Goal: Information Seeking & Learning: Learn about a topic

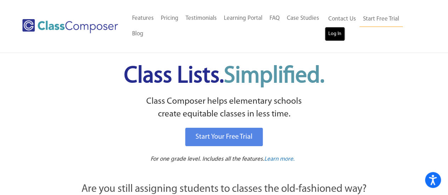
click at [333, 40] on link "Log In" at bounding box center [335, 34] width 20 height 14
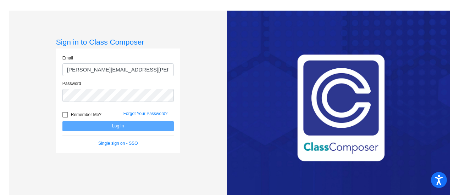
click at [109, 73] on input "[PERSON_NAME][EMAIL_ADDRESS][PERSON_NAME][DOMAIN_NAME]" at bounding box center [117, 69] width 111 height 13
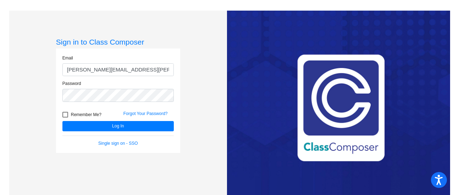
click at [109, 73] on input "jessica.pizzaia@yahoo.com" at bounding box center [117, 69] width 111 height 13
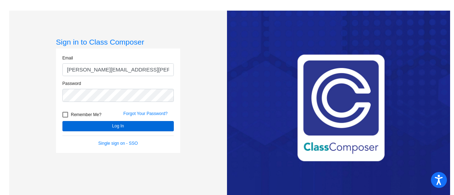
type input "jessica.pizzaia@irsd.k12.de.com"
click at [118, 128] on button "Log In" at bounding box center [117, 126] width 111 height 10
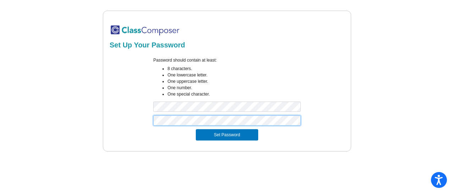
click at [196, 129] on button "Set Password" at bounding box center [227, 134] width 62 height 11
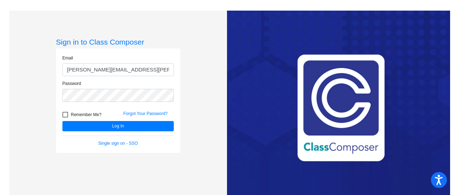
click at [112, 70] on input "jessica.pizzaia@yahoo.com" at bounding box center [117, 69] width 111 height 13
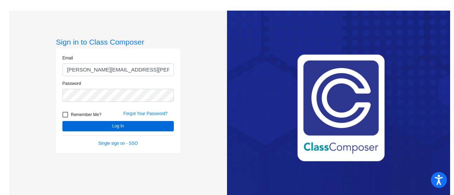
type input "jessica.pizzaia@irsd.k12.de.us"
click at [79, 125] on button "Log In" at bounding box center [117, 126] width 111 height 10
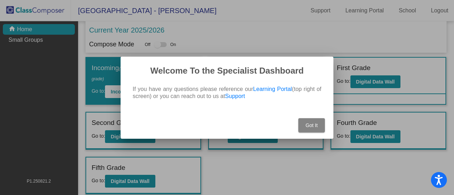
click at [316, 121] on button "Got It" at bounding box center [311, 125] width 27 height 14
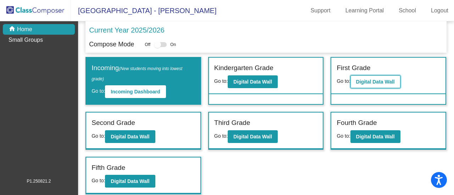
click at [391, 80] on b "Digital Data Wall" at bounding box center [375, 82] width 39 height 6
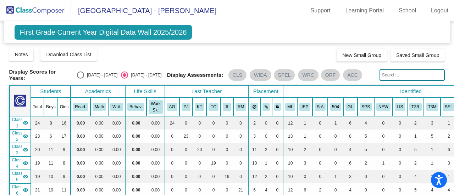
click at [104, 11] on span "[GEOGRAPHIC_DATA] - [PERSON_NAME]" at bounding box center [143, 10] width 145 height 11
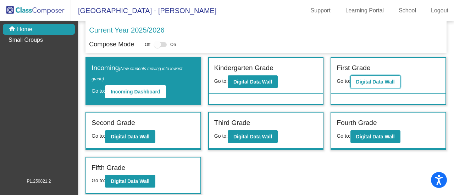
click at [370, 78] on button "Digital Data Wall" at bounding box center [375, 81] width 50 height 13
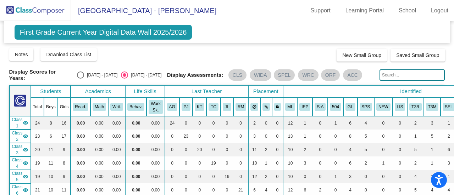
click at [21, 123] on span "Class 1" at bounding box center [17, 123] width 11 height 13
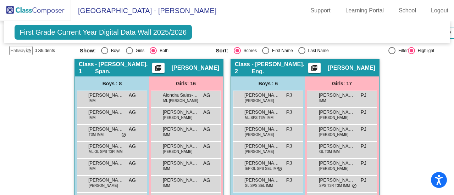
scroll to position [165, 0]
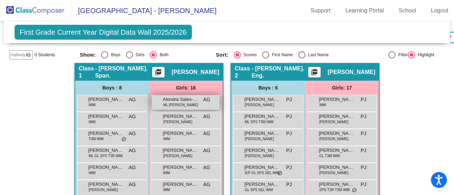
click at [175, 97] on span "Alondra Sales-Soto" at bounding box center [180, 99] width 35 height 7
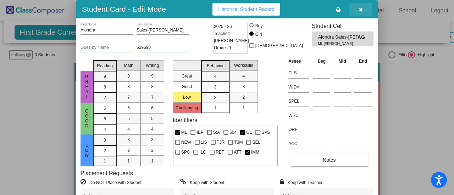
click at [361, 9] on icon "button" at bounding box center [361, 9] width 4 height 5
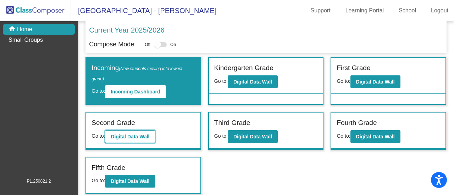
click at [142, 137] on b "Digital Data Wall" at bounding box center [130, 137] width 39 height 6
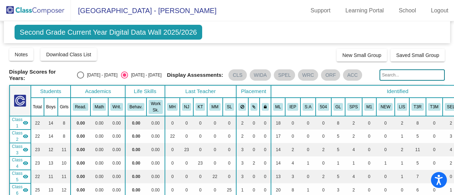
click at [80, 75] on div "Select an option" at bounding box center [80, 75] width 7 height 7
click at [80, 79] on input "2024 - 2025" at bounding box center [80, 79] width 0 height 0
radio input "true"
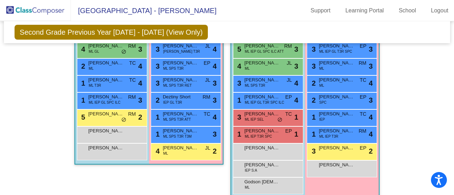
scroll to position [843, 0]
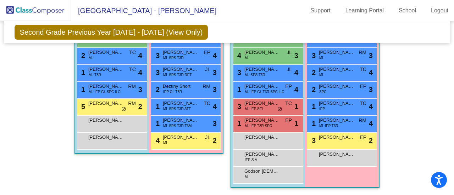
click at [198, 77] on div "3 Selena Ambrosio Sebastian ML SPS T3R RET JL lock do_not_disturb_alt 3" at bounding box center [186, 73] width 70 height 17
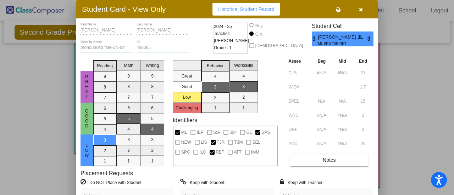
click at [363, 5] on button "button" at bounding box center [360, 9] width 23 height 13
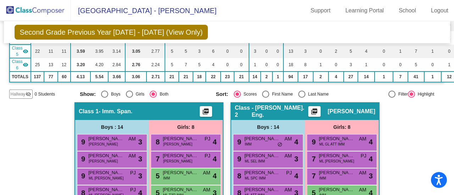
scroll to position [0, 0]
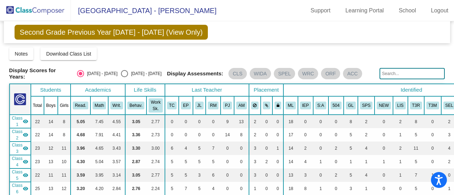
click at [64, 34] on span "Second Grade Previous Year 2024 - 2025 (View Only)" at bounding box center [111, 32] width 193 height 15
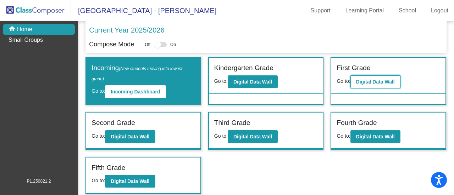
click at [388, 78] on button "Digital Data Wall" at bounding box center [375, 81] width 50 height 13
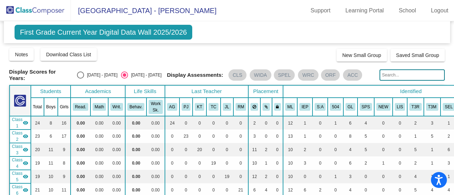
click at [79, 73] on div "Select an option" at bounding box center [80, 75] width 7 height 7
click at [80, 79] on input "2024 - 2025" at bounding box center [80, 79] width 0 height 0
radio input "true"
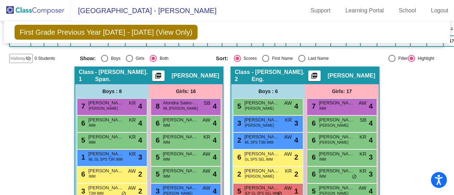
scroll to position [162, 0]
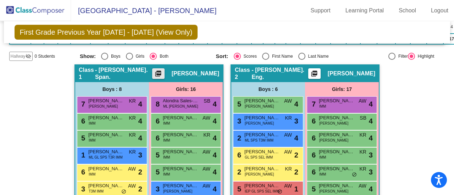
click at [154, 72] on mat-icon "picture_as_pdf" at bounding box center [158, 75] width 9 height 10
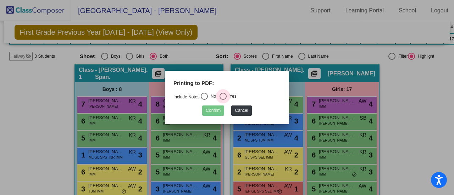
click at [224, 97] on div "Select an option" at bounding box center [222, 96] width 7 height 7
click at [223, 100] on input "Yes" at bounding box center [223, 100] width 0 height 0
radio input "true"
click at [212, 109] on button "Confirm" at bounding box center [213, 111] width 22 height 10
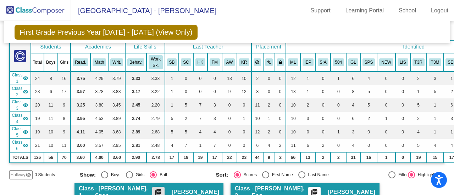
scroll to position [0, 0]
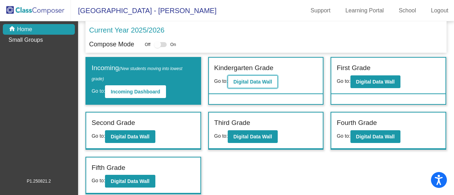
click at [248, 79] on b "Digital Data Wall" at bounding box center [252, 82] width 39 height 6
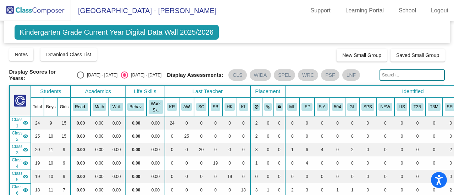
click at [80, 74] on div "Select an option" at bounding box center [80, 75] width 7 height 7
click at [80, 79] on input "2024 - 2025" at bounding box center [80, 79] width 0 height 0
radio input "true"
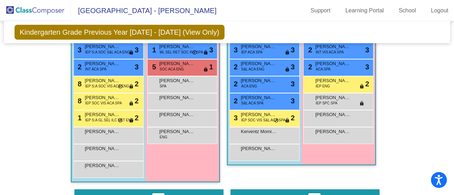
scroll to position [565, 0]
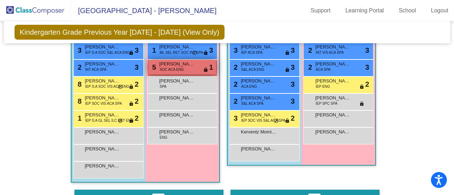
click at [182, 64] on span "Jemma Neyhart" at bounding box center [176, 64] width 35 height 7
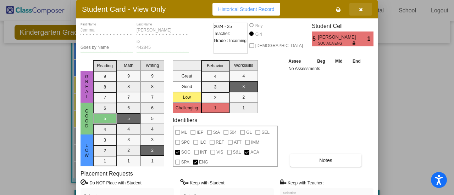
click at [361, 7] on icon "button" at bounding box center [361, 9] width 4 height 5
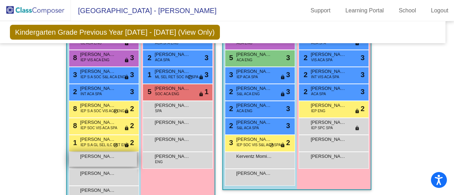
scroll to position [540, 5]
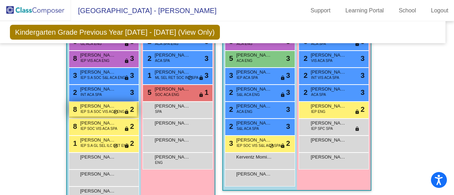
click at [89, 103] on span "Jeremiah Swift" at bounding box center [97, 106] width 35 height 7
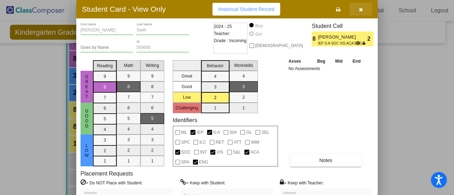
click at [360, 7] on icon "button" at bounding box center [361, 9] width 4 height 5
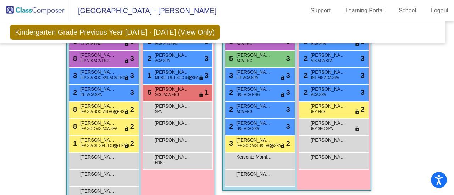
click at [420, 81] on div "Hallway - Hallway Class picture_as_pdf Add Student First Name Last Name Student…" at bounding box center [223, 65] width 436 height 759
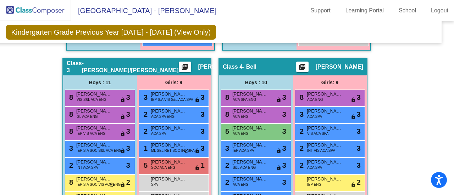
scroll to position [467, 9]
click at [420, 81] on div "Hallway - Hallway Class picture_as_pdf Add Student First Name Last Name Student…" at bounding box center [219, 138] width 436 height 759
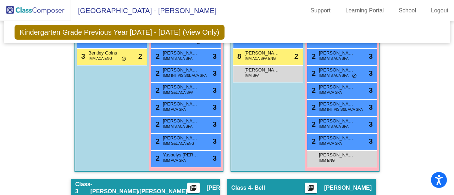
scroll to position [359, 0]
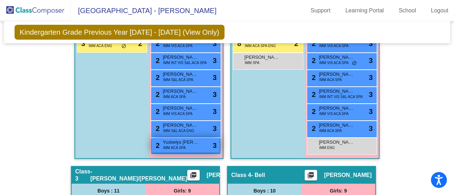
click at [186, 138] on div "2 Yusbelys Quintero Montero IMM ACA SPA lock do_not_disturb_alt 3" at bounding box center [186, 145] width 68 height 15
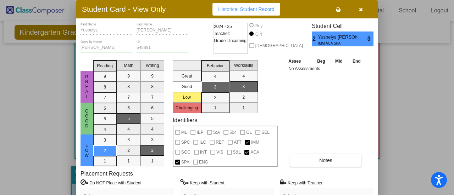
click at [362, 8] on button "button" at bounding box center [360, 9] width 23 height 13
